Goal: Information Seeking & Learning: Learn about a topic

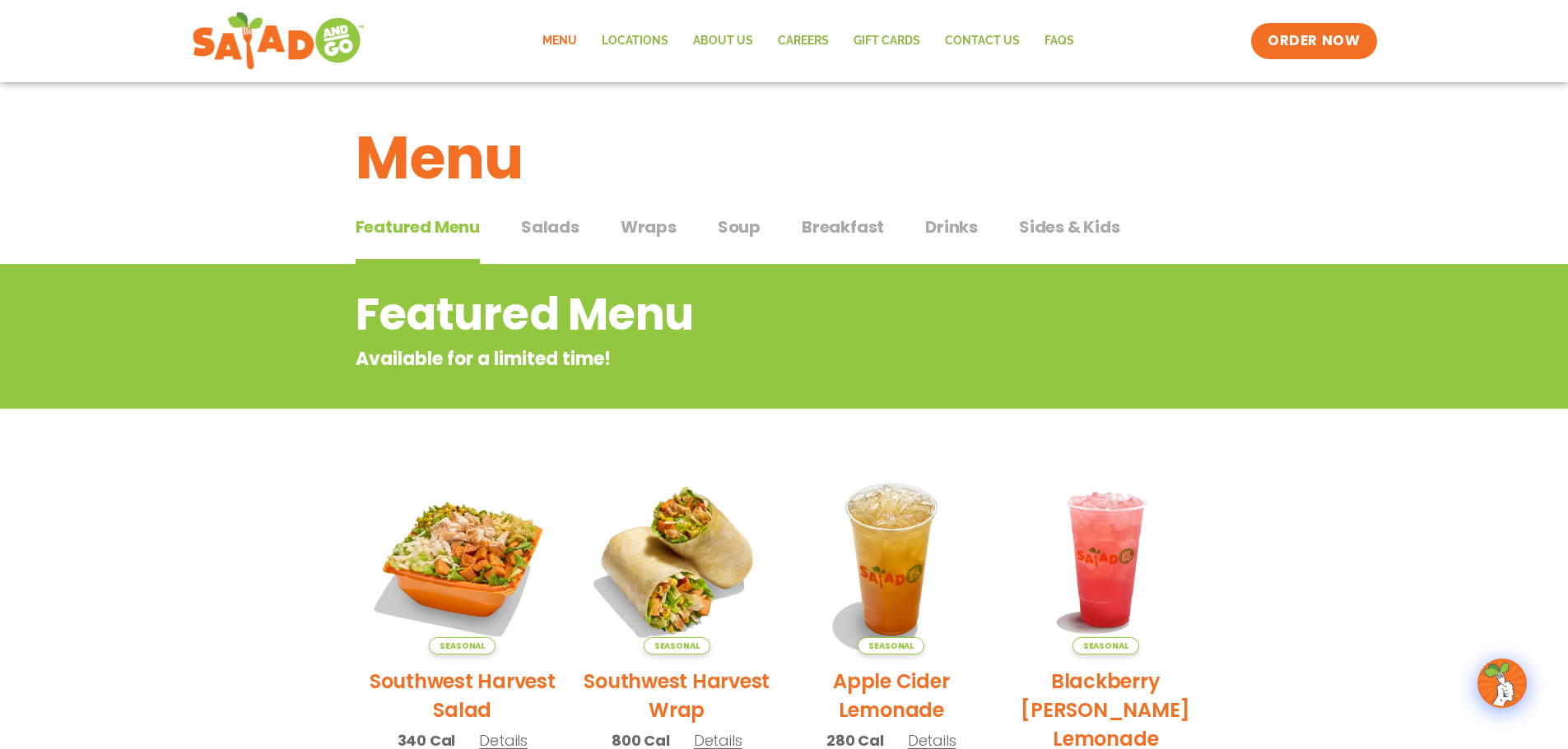
click at [807, 227] on span "Breakfast" at bounding box center [843, 228] width 82 height 25
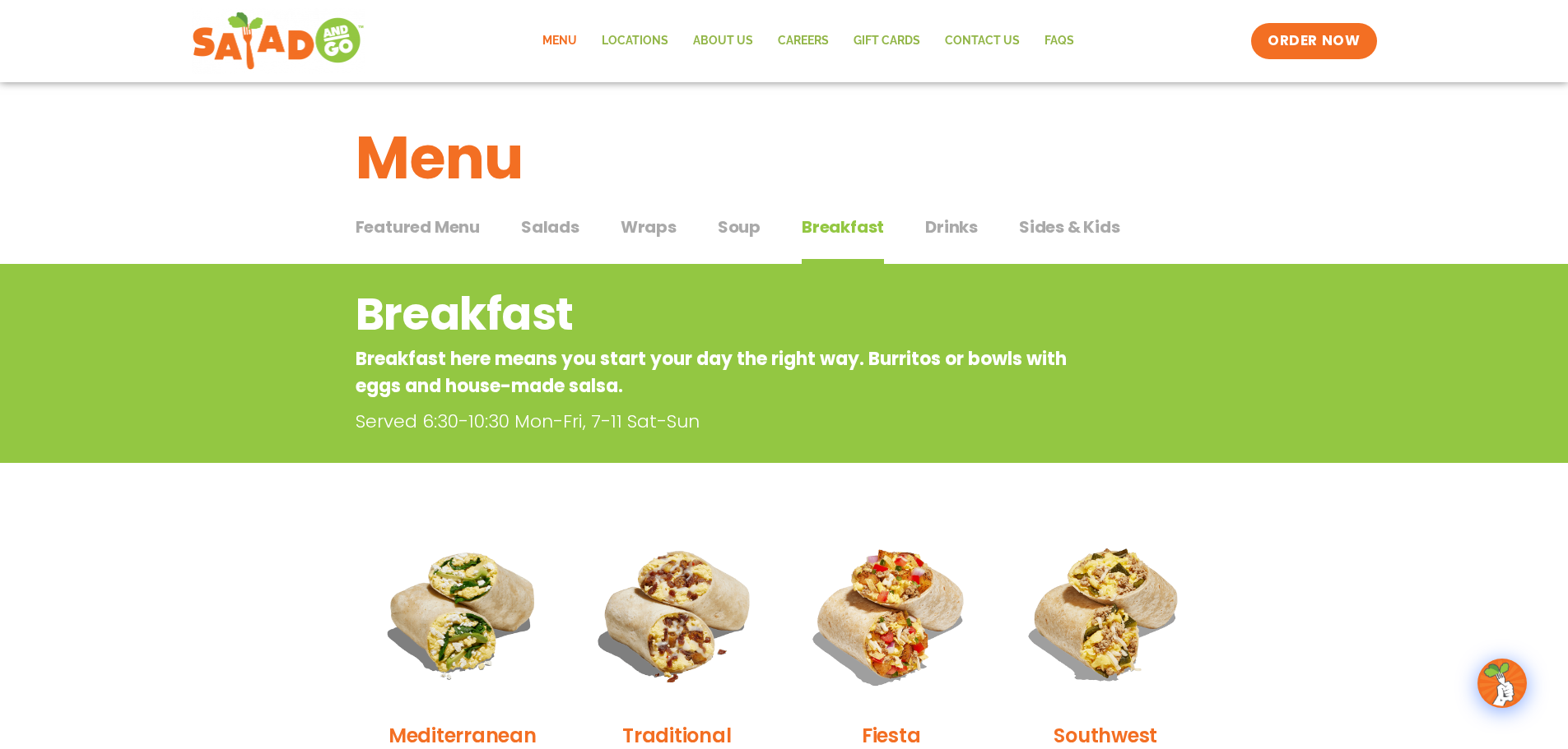
click at [433, 224] on span "Featured Menu" at bounding box center [418, 228] width 125 height 25
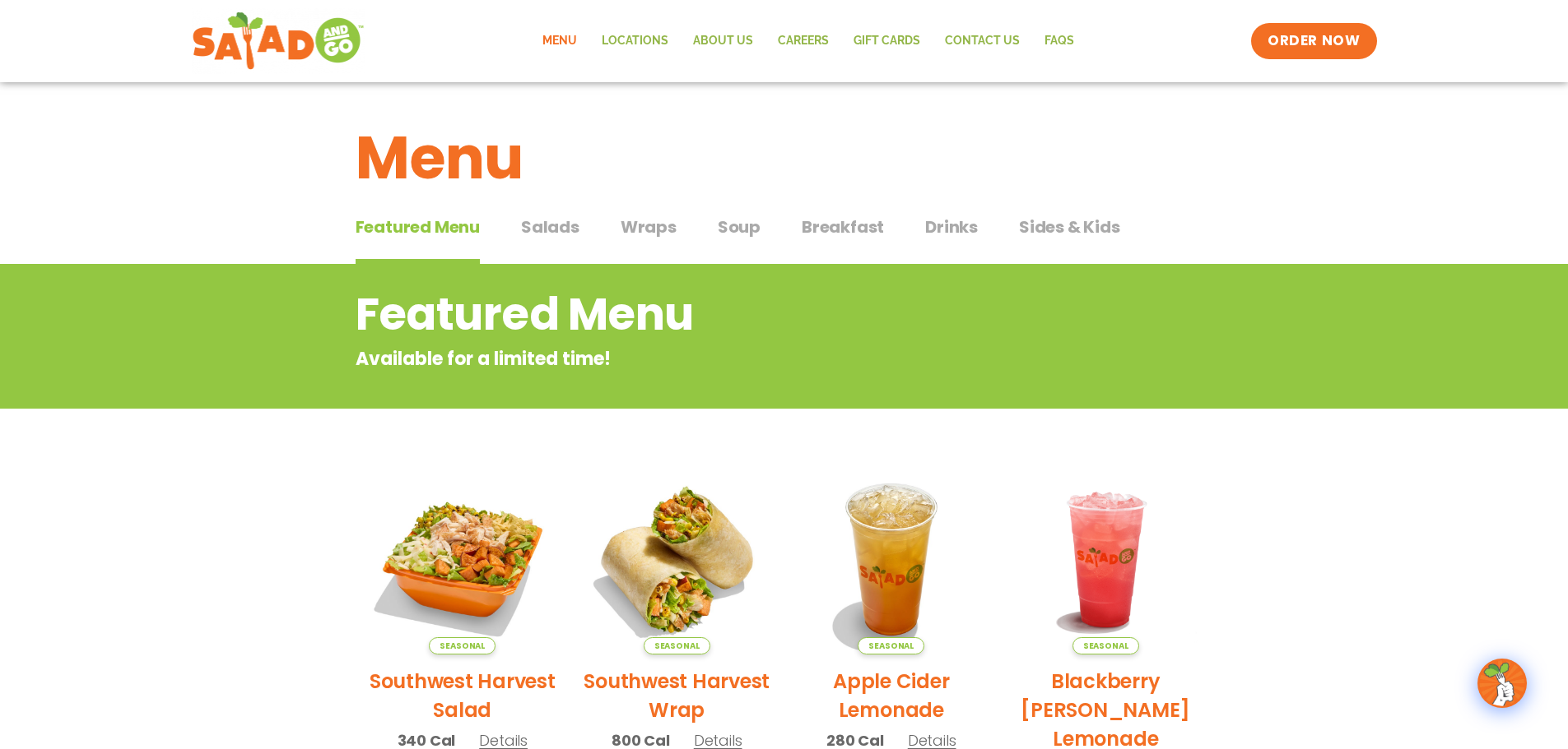
click at [538, 235] on span "Salads" at bounding box center [550, 228] width 58 height 25
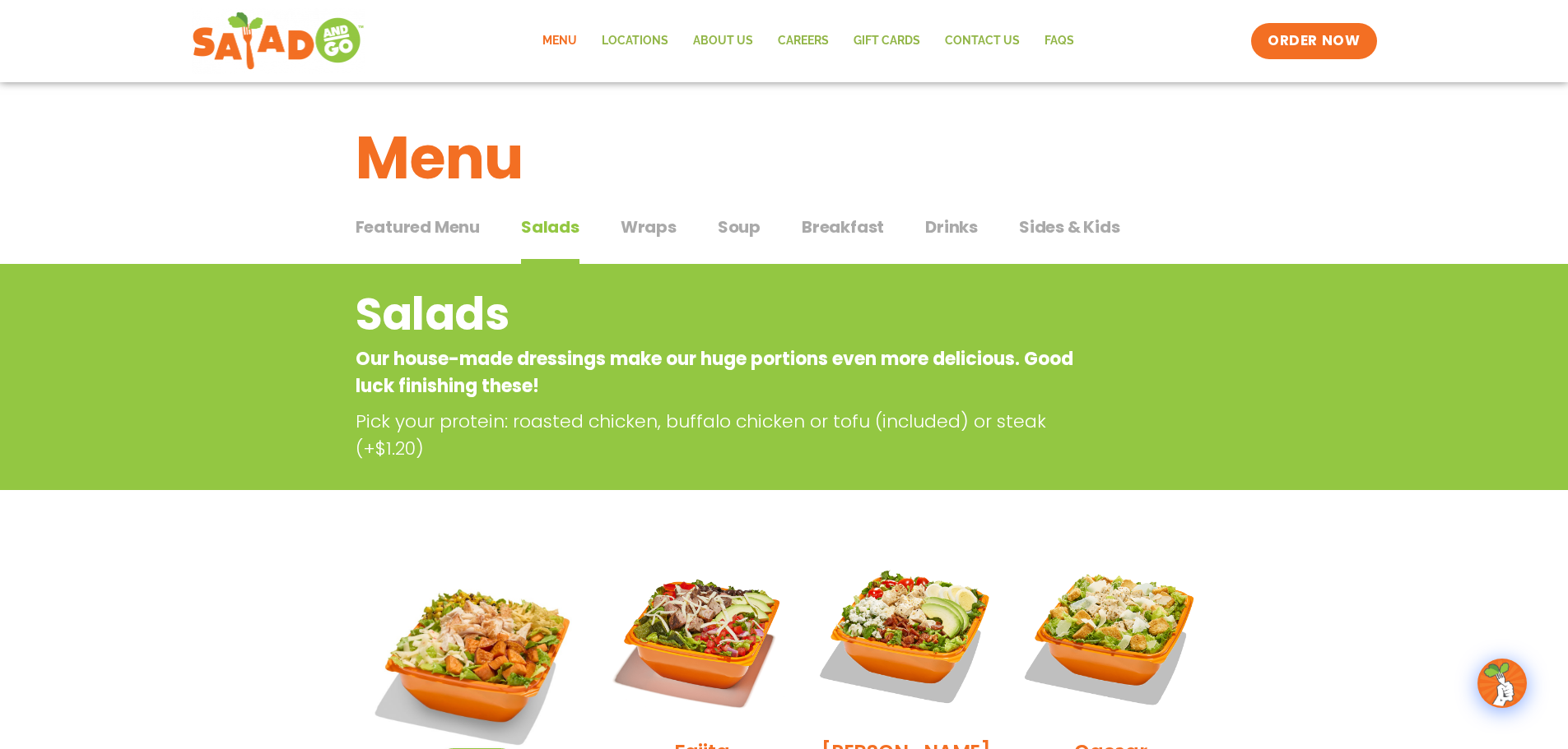
click at [821, 226] on span "Breakfast" at bounding box center [843, 228] width 82 height 25
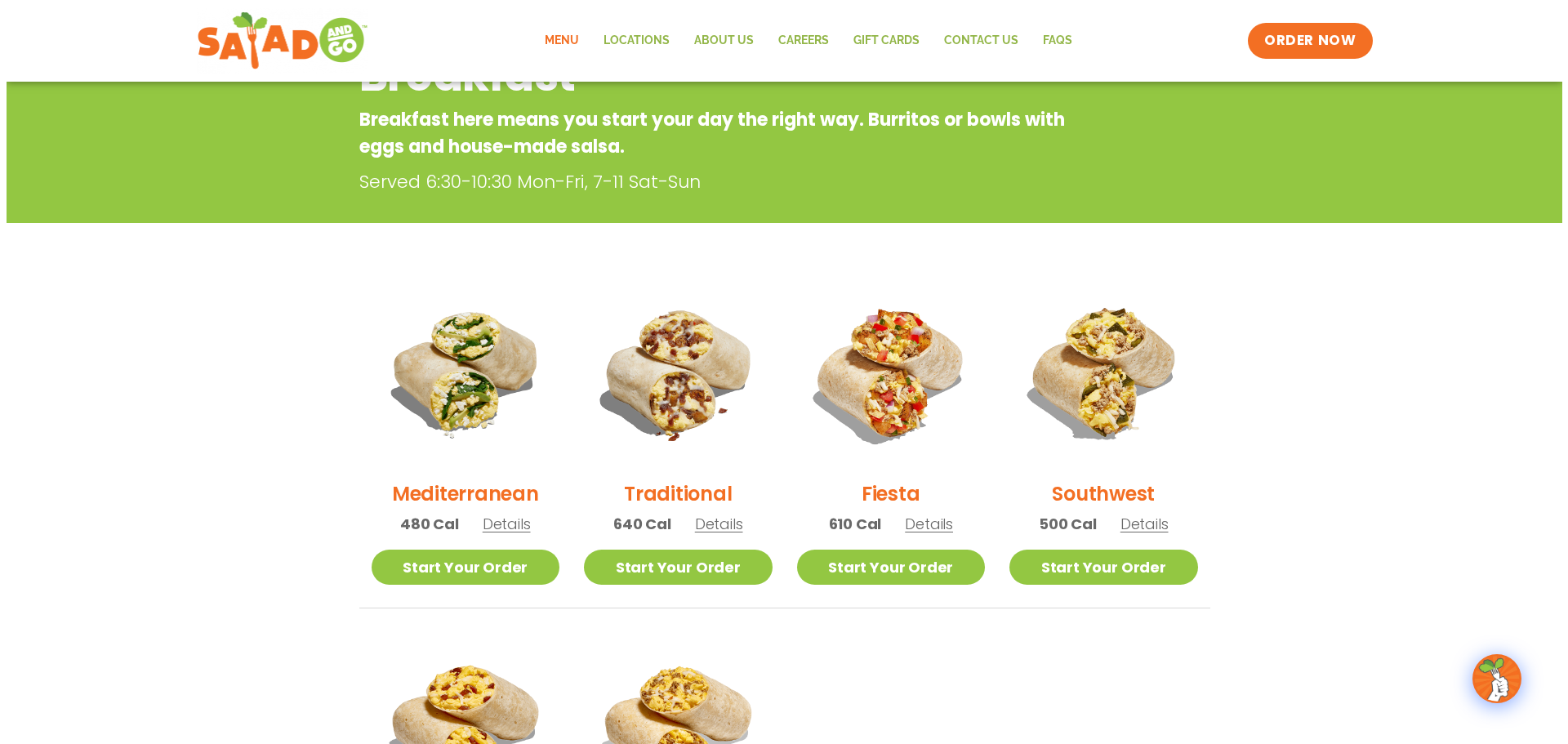
scroll to position [245, 0]
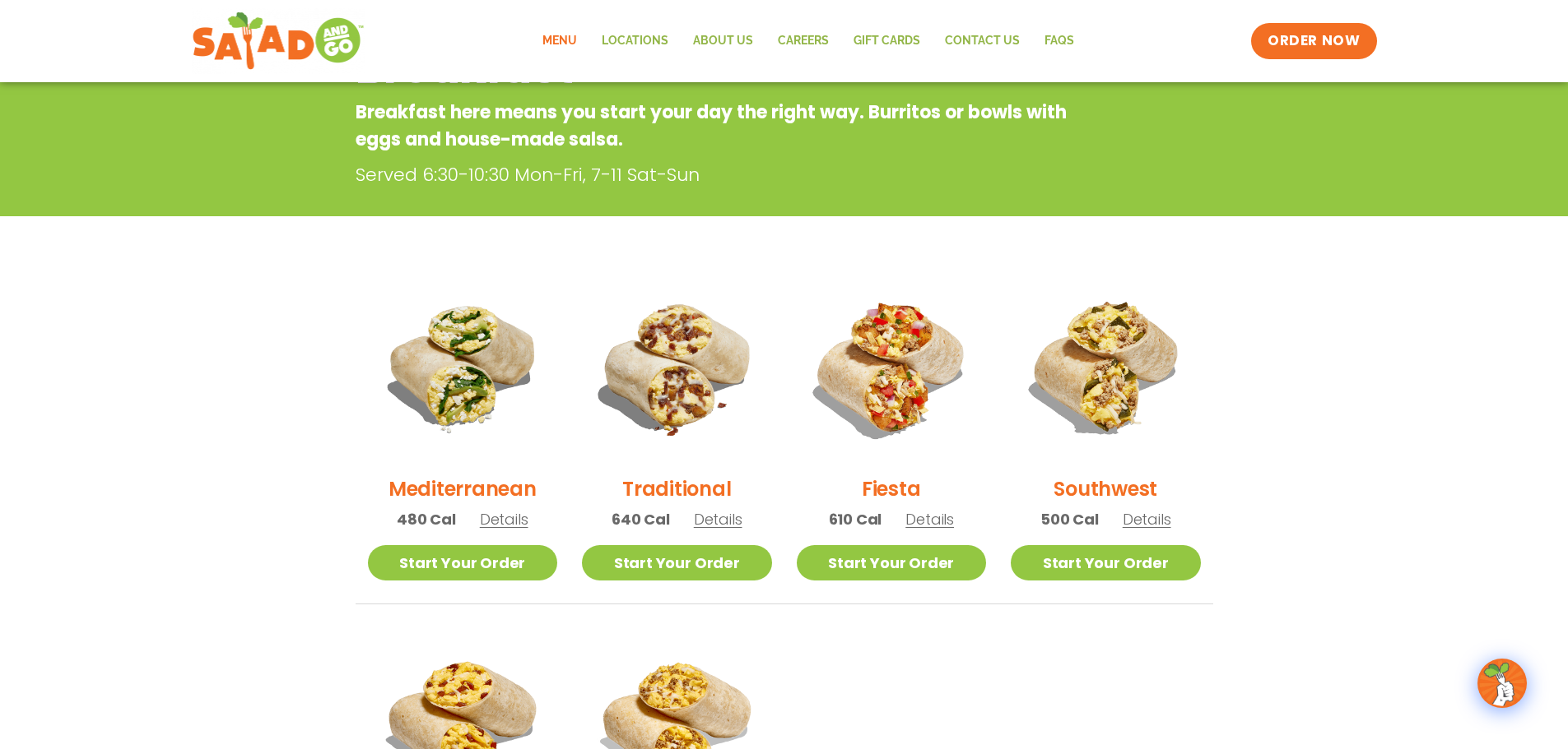
click at [500, 524] on span "Details" at bounding box center [504, 519] width 48 height 21
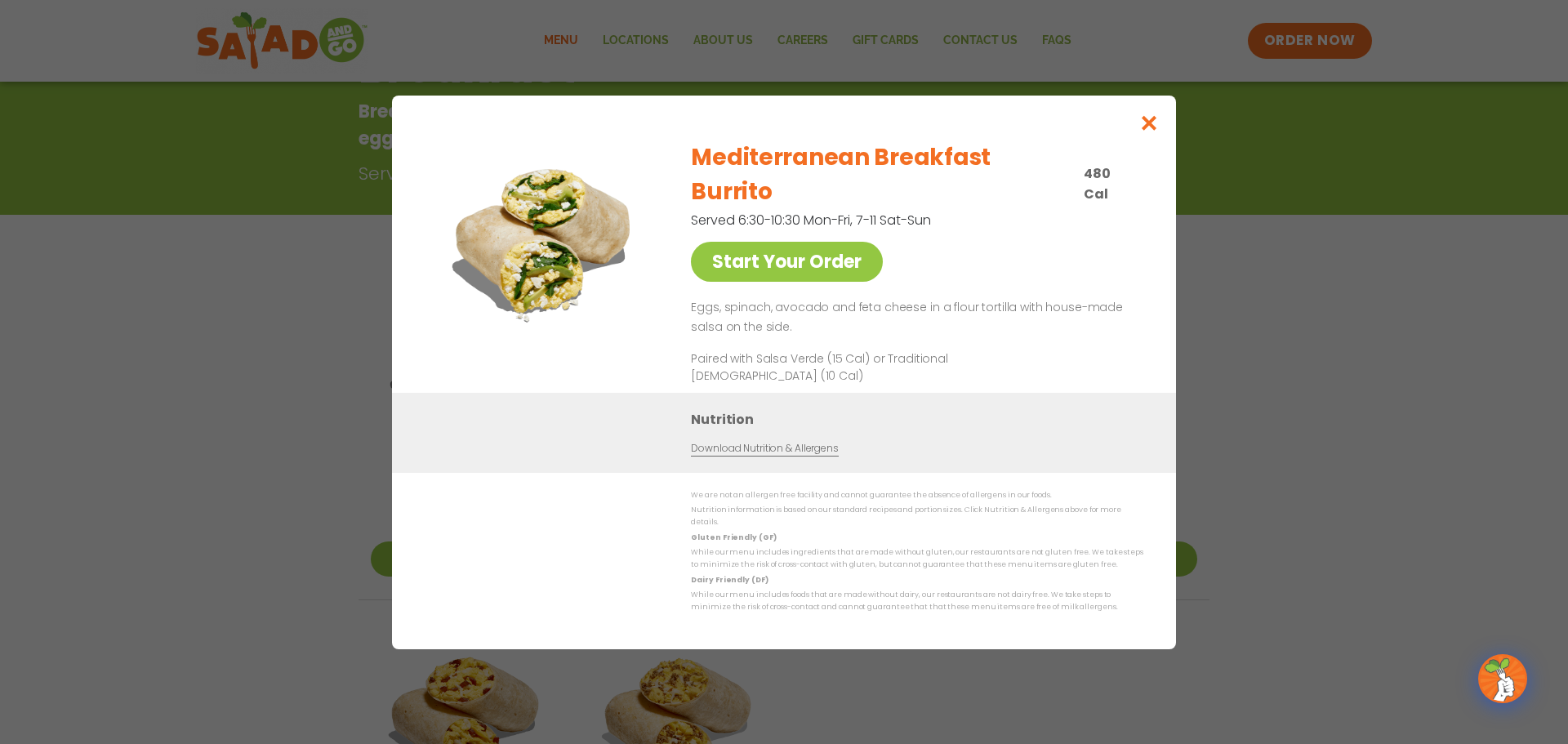
click at [259, 503] on div "Start Your Order Mediterranean Breakfast Burrito 480 Cal Served 6:30-10:30 Mon-…" at bounding box center [784, 372] width 1568 height 744
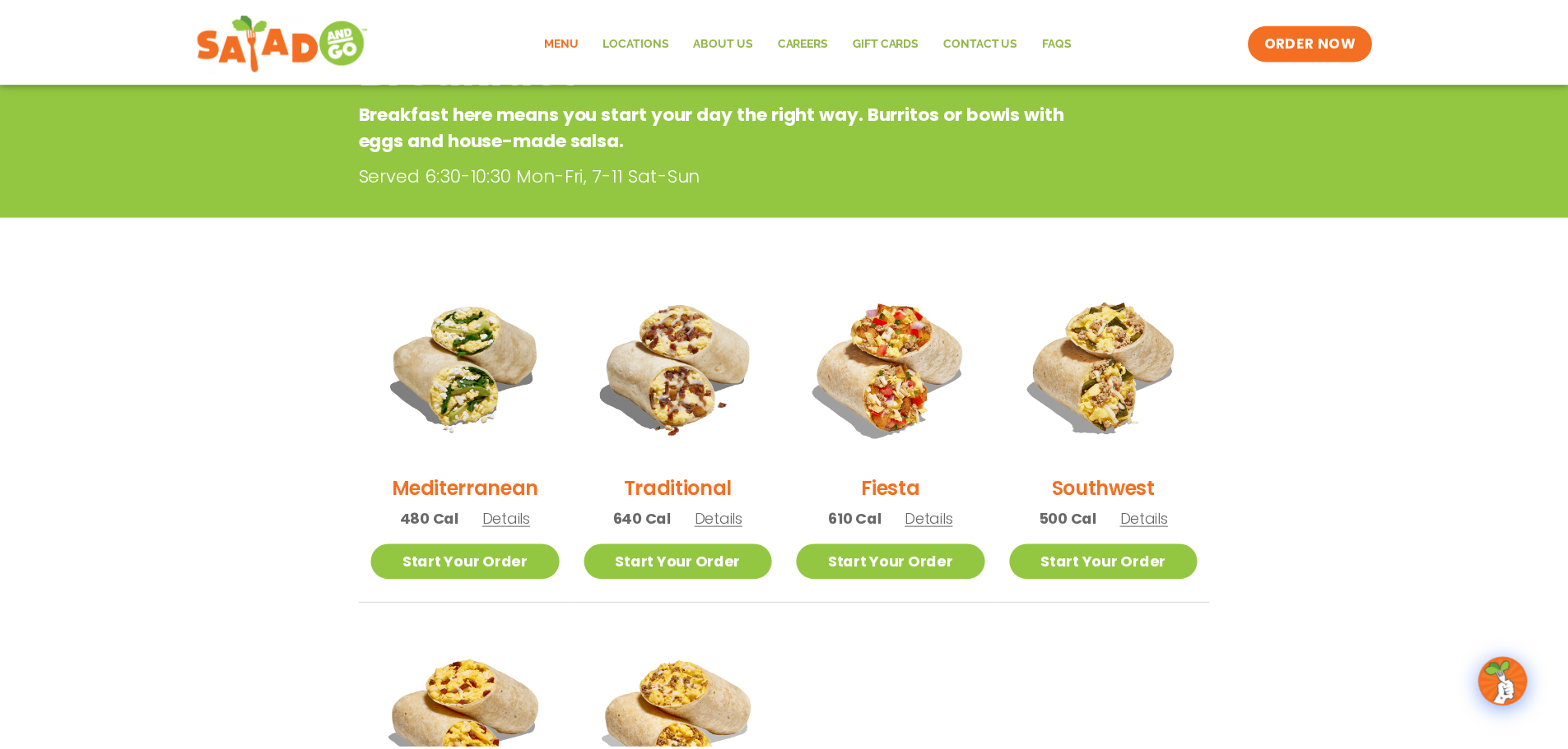
scroll to position [264, 0]
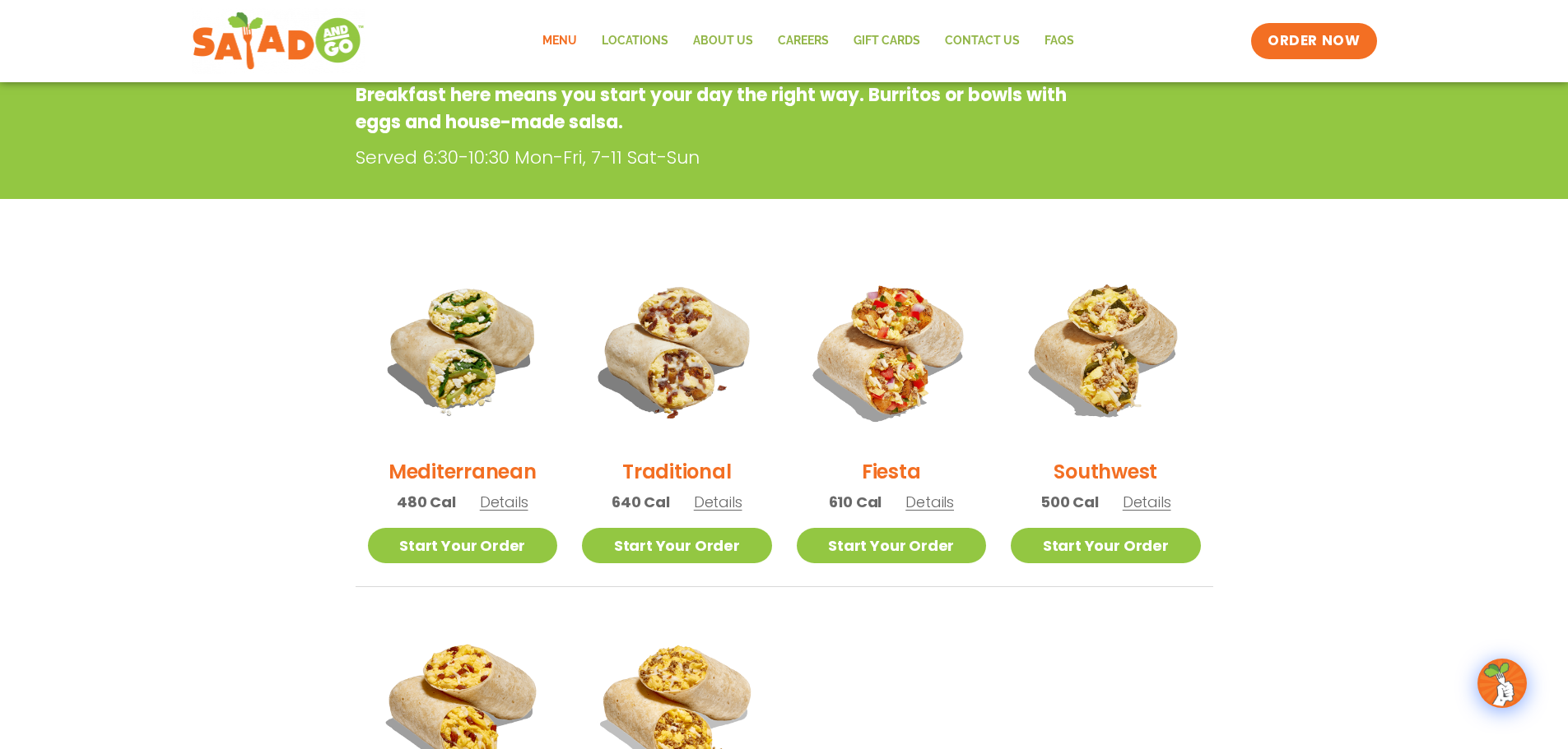
click at [727, 507] on span "Details" at bounding box center [718, 502] width 48 height 21
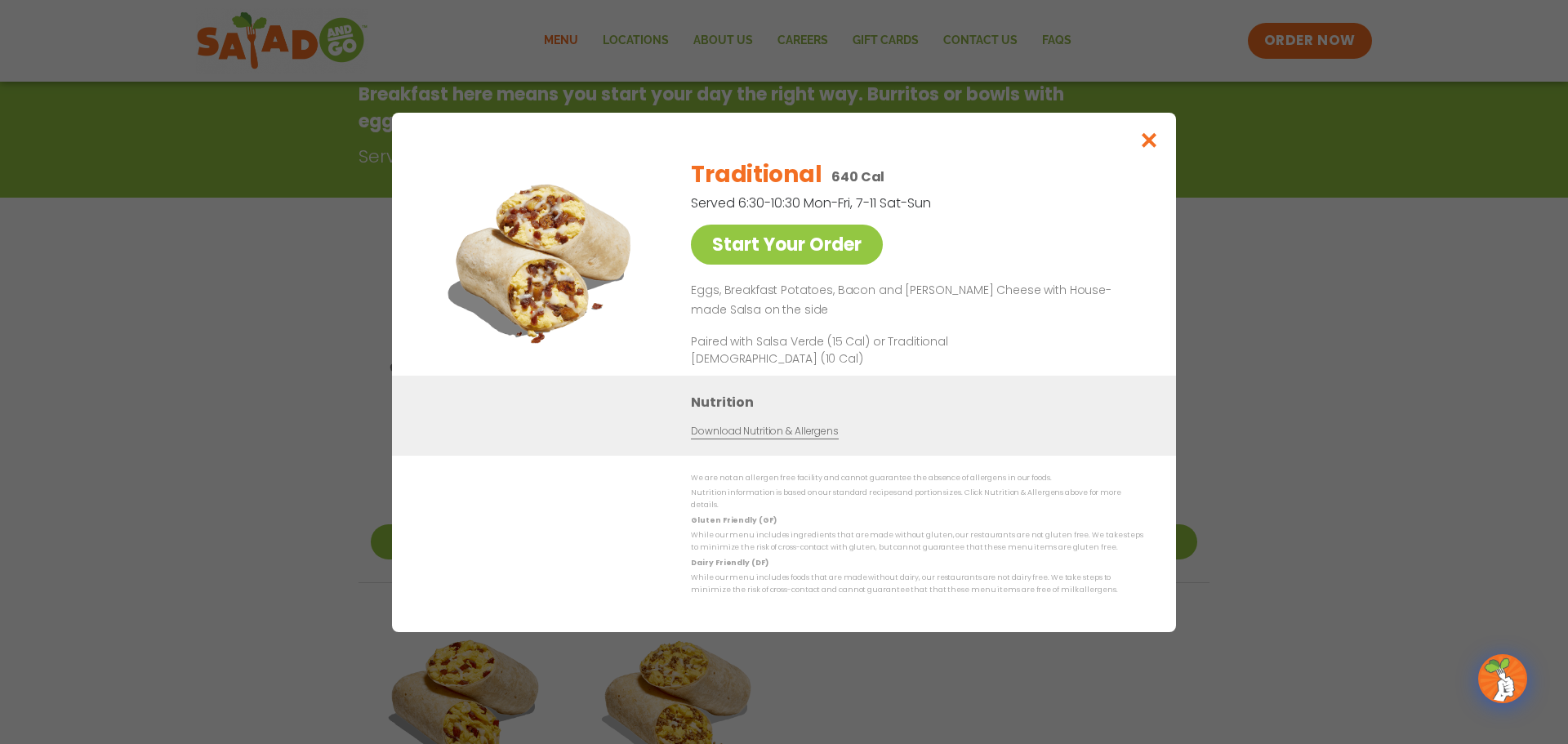
click at [965, 699] on div "Start Your Order Traditional 640 Cal Served 6:30-10:30 Mon-Fri, 7-11 Sat-Sun St…" at bounding box center [784, 372] width 1568 height 744
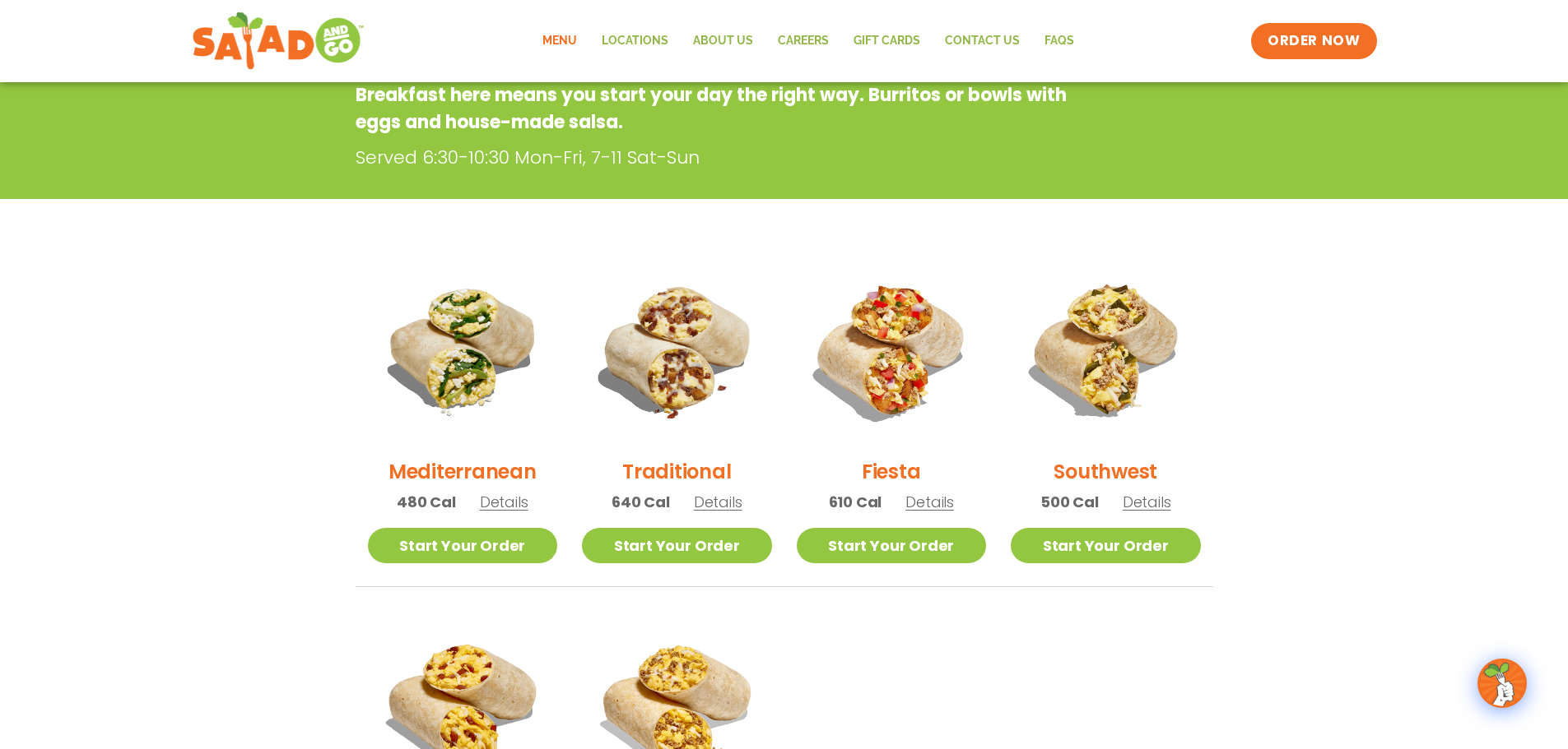
click at [934, 504] on span "Details" at bounding box center [930, 502] width 48 height 21
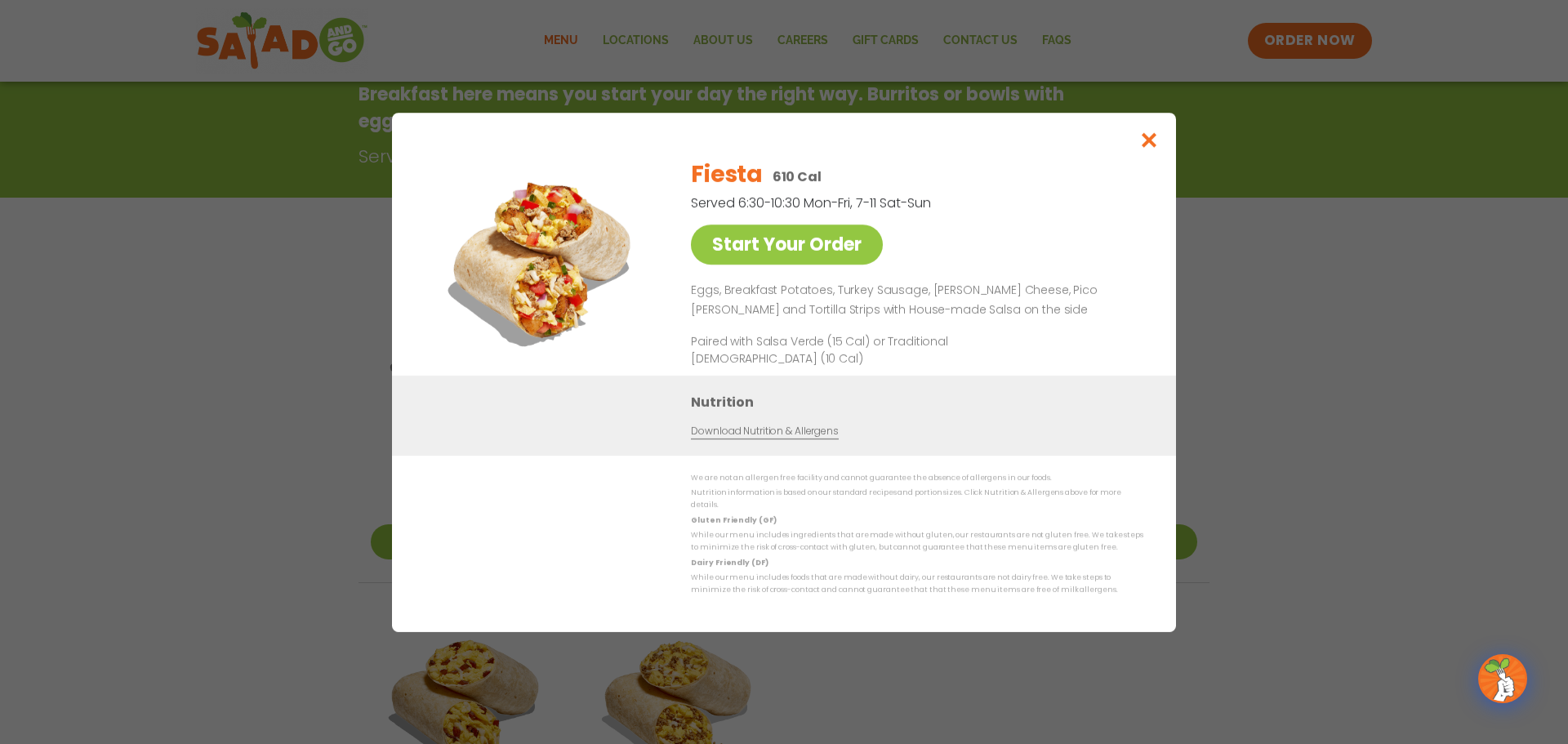
click at [1286, 379] on div "Start Your Order Fiesta 610 Cal Served 6:30-10:30 Mon-Fri, 7-11 Sat-Sun Start Y…" at bounding box center [784, 372] width 1568 height 744
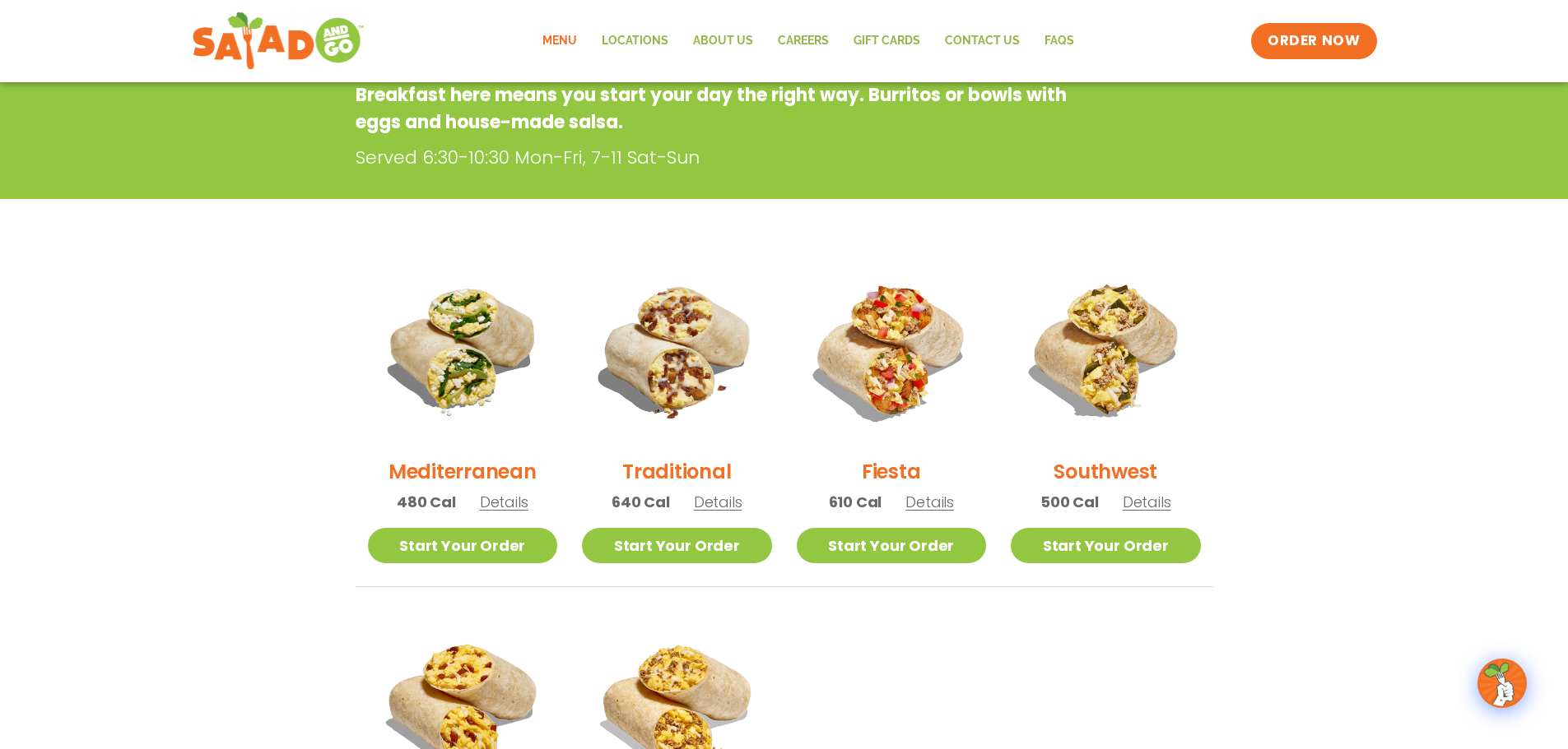
click at [1141, 504] on span "Details" at bounding box center [1147, 502] width 48 height 21
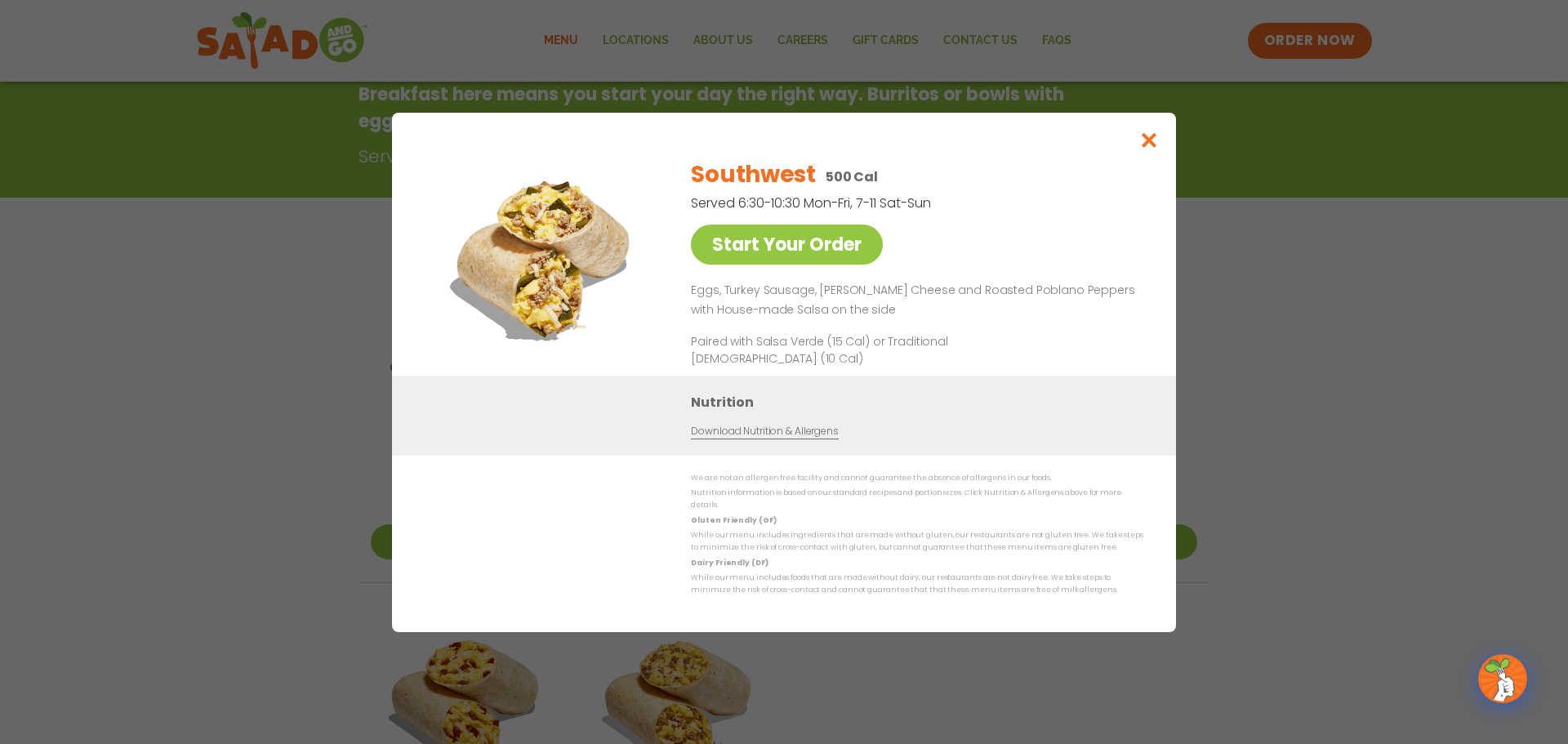
click at [1301, 404] on div "Start Your Order Southwest 500 Cal Served 6:30-10:30 Mon-Fri, 7-11 Sat-Sun Star…" at bounding box center [784, 372] width 1568 height 744
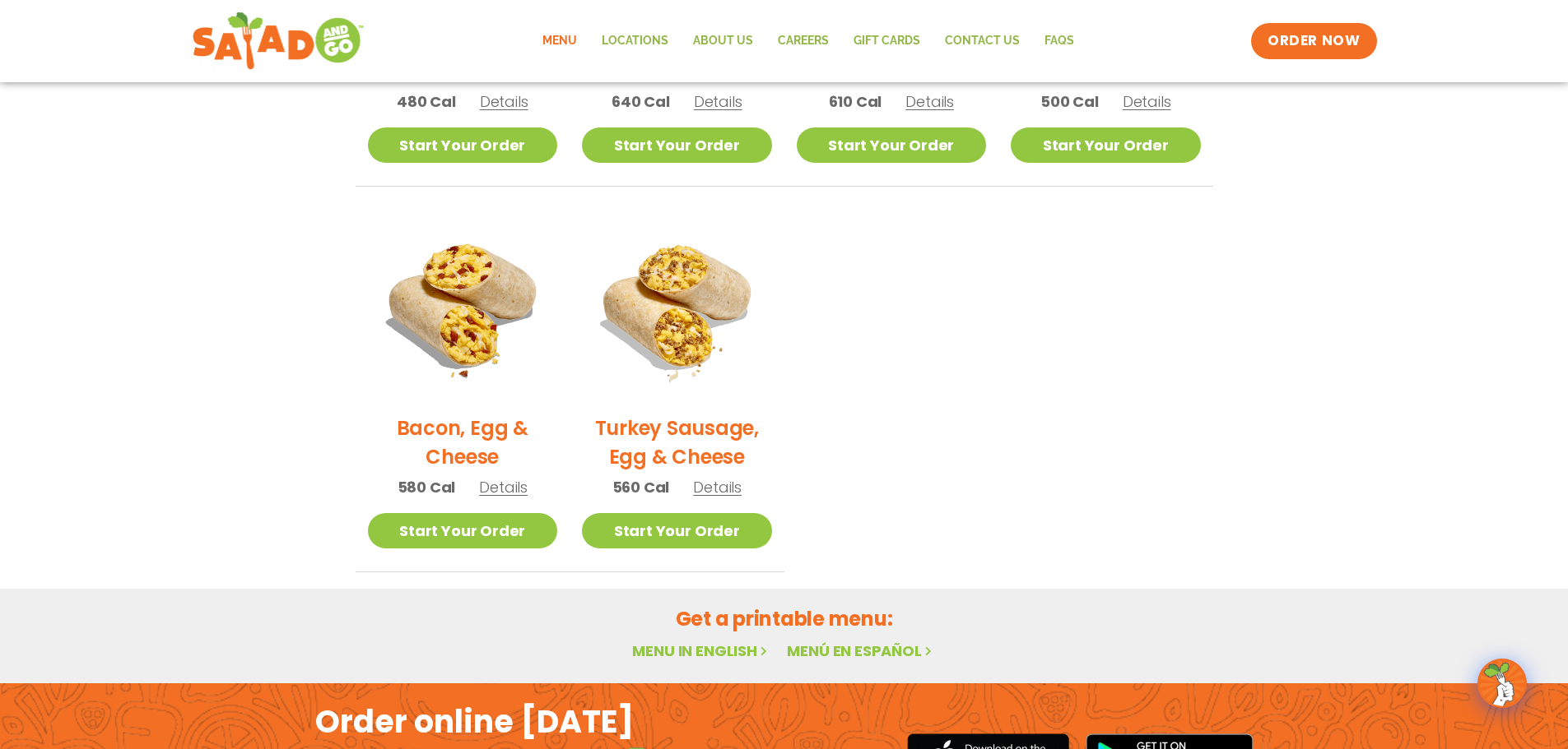
scroll to position [676, 0]
